Goal: Navigation & Orientation: Understand site structure

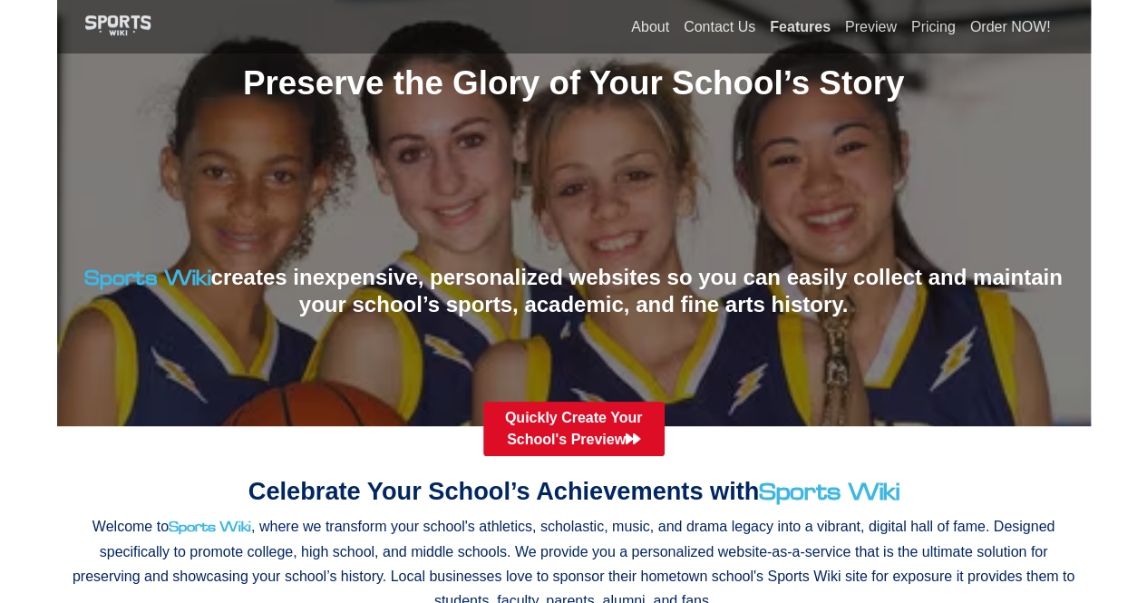
click at [821, 23] on link "Features" at bounding box center [799, 26] width 75 height 39
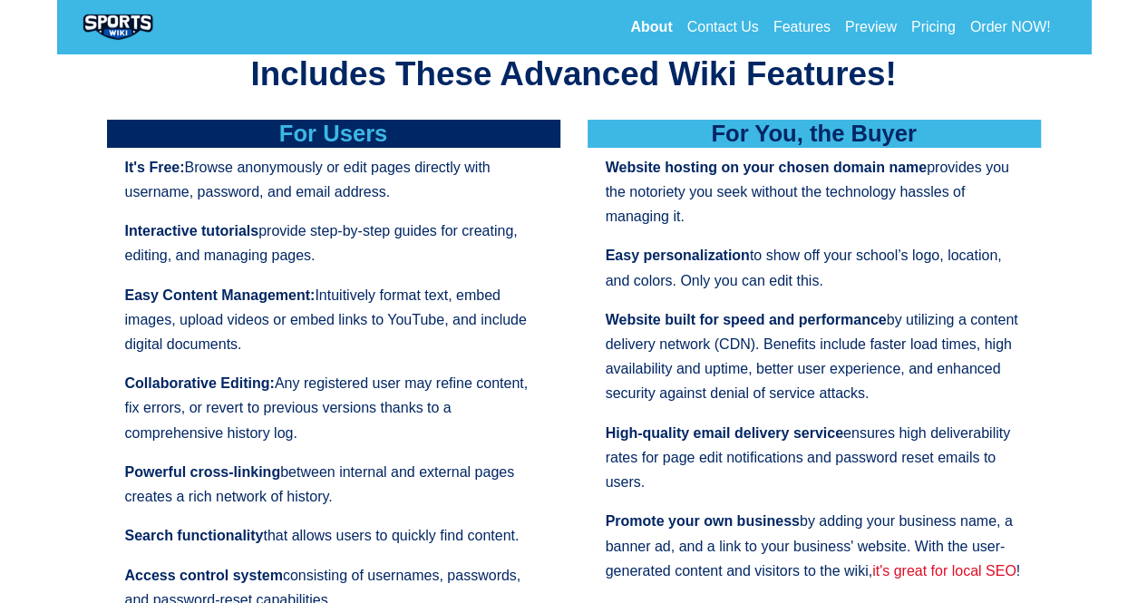
click at [673, 23] on link "About" at bounding box center [651, 26] width 56 height 39
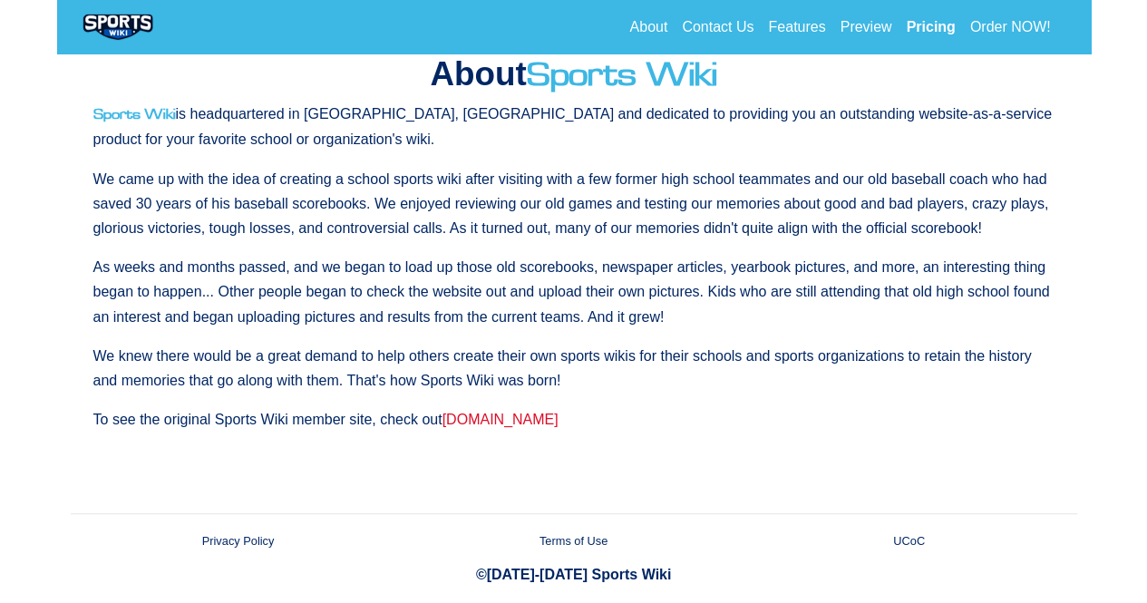
click at [921, 21] on link "Pricing" at bounding box center [929, 26] width 63 height 39
